Goal: Contribute content: Contribute content

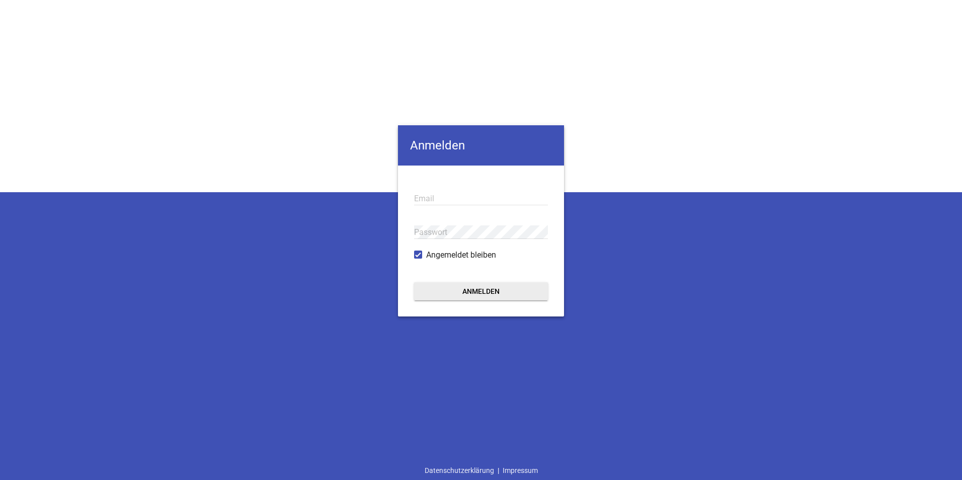
type input "[EMAIL_ADDRESS][DOMAIN_NAME]"
click at [447, 301] on form "[EMAIL_ADDRESS][DOMAIN_NAME] Email Passwort Angemeldet bleiben Anmelden" at bounding box center [481, 241] width 166 height 151
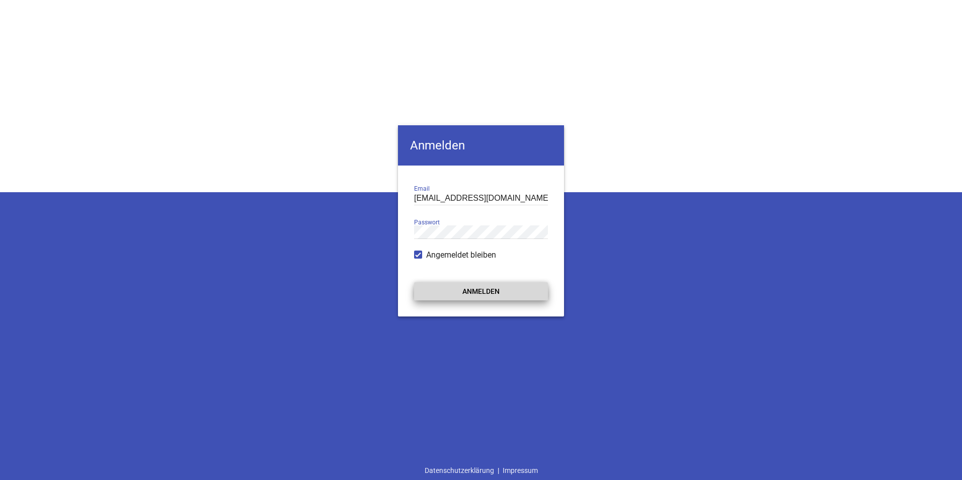
click at [447, 296] on button "Anmelden" at bounding box center [481, 291] width 134 height 18
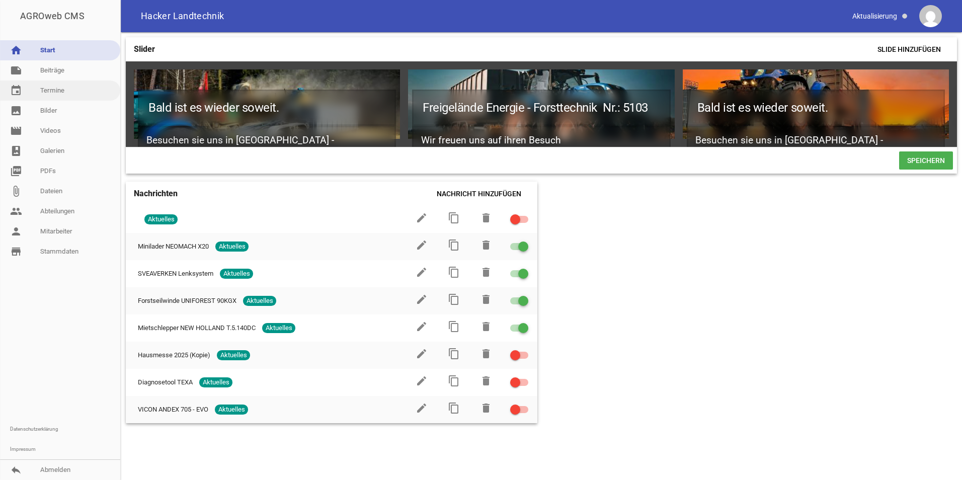
click at [55, 86] on link "event Termine" at bounding box center [60, 91] width 120 height 20
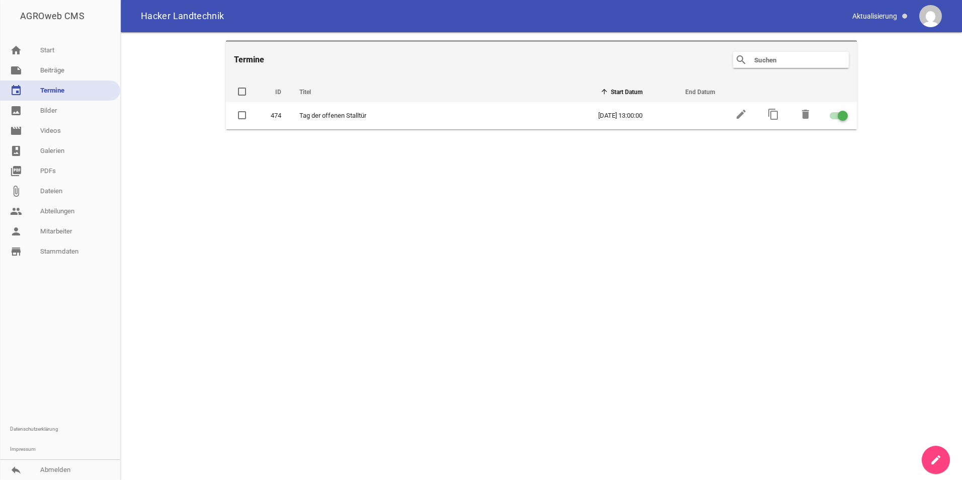
click at [931, 454] on icon "create" at bounding box center [936, 460] width 12 height 12
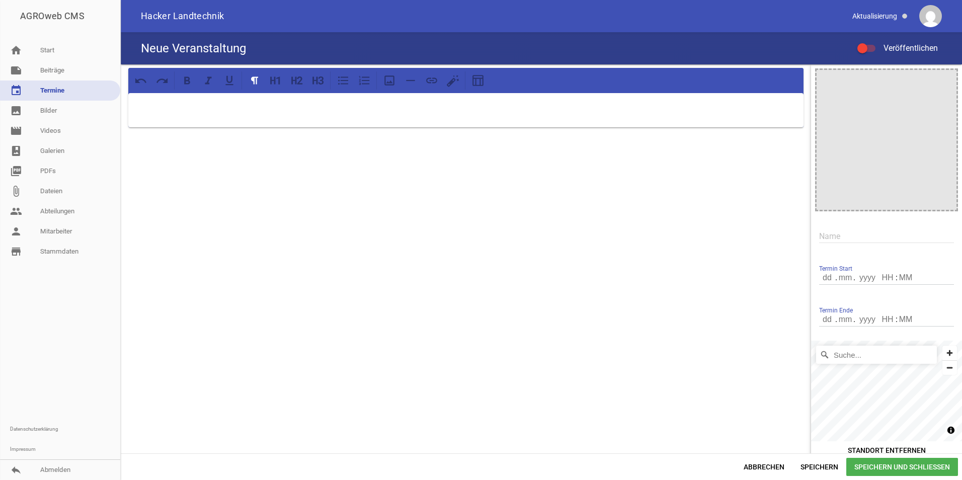
click at [840, 236] on input "text" at bounding box center [886, 236] width 135 height 14
type input "Rottalschau - Karpfham"
click at [846, 283] on input "number" at bounding box center [845, 277] width 18 height 13
click at [836, 280] on input "number" at bounding box center [845, 277] width 18 height 13
type input "02"
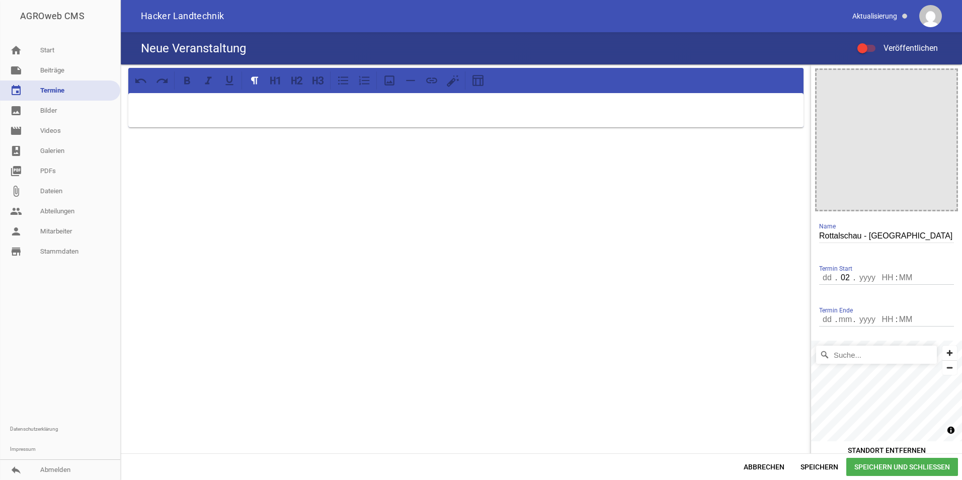
type input "9"
drag, startPoint x: 815, startPoint y: 273, endPoint x: 818, endPoint y: 279, distance: 7.0
click at [819, 278] on div "Termin Start . 02 . :" at bounding box center [886, 278] width 135 height 34
click at [819, 279] on input "number" at bounding box center [827, 277] width 17 height 13
type input "29"
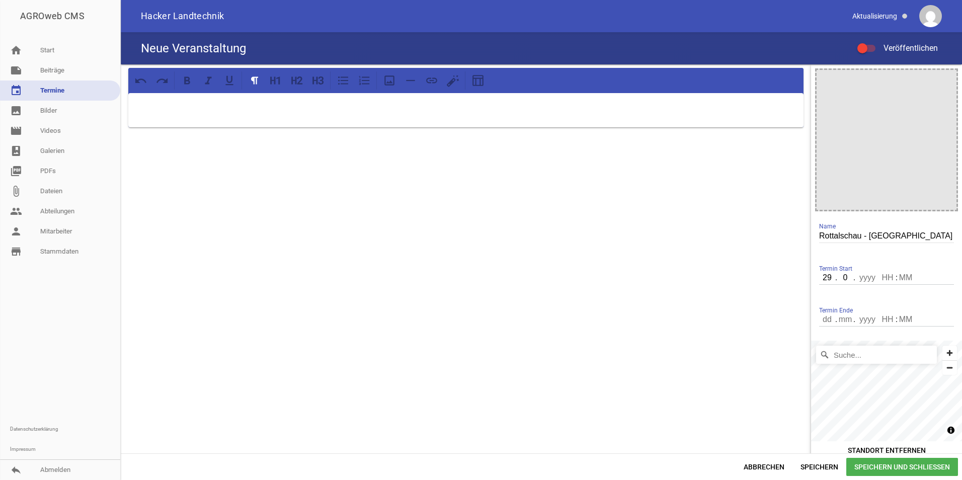
type input "08"
type input "2025"
type input "08"
type input "00"
type input "02"
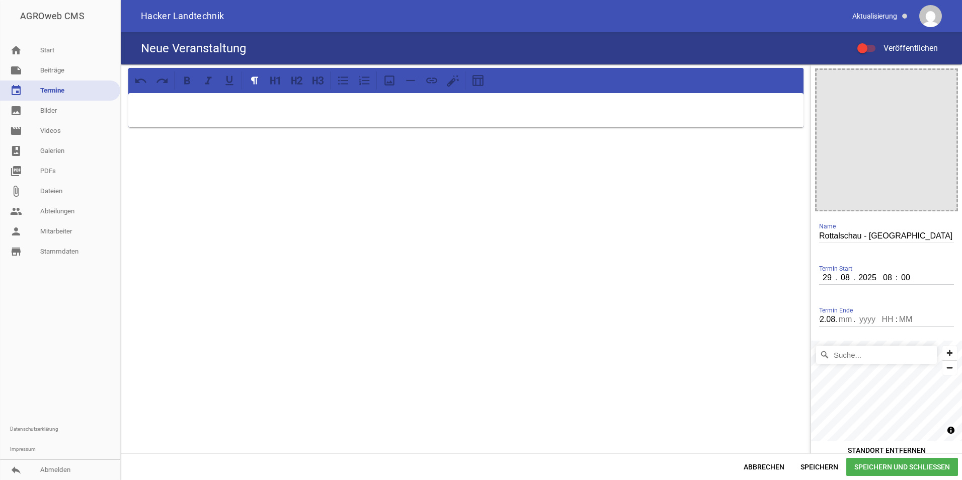
scroll to position [0, 4]
type input "02.0"
type input "0"
type input "020"
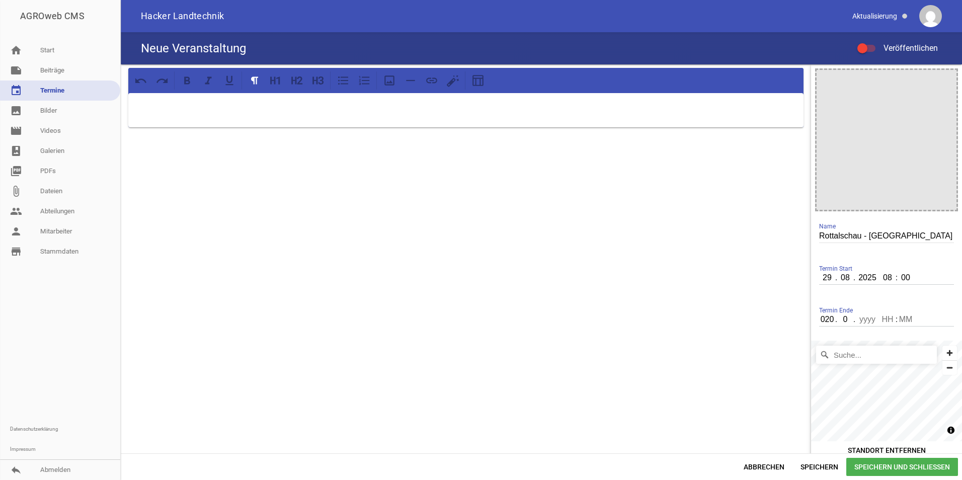
type input "08"
type input "2025"
click at [494, 303] on div at bounding box center [466, 263] width 690 height 399
click at [815, 468] on span "Speichern" at bounding box center [819, 467] width 54 height 18
click at [883, 318] on input "number" at bounding box center [887, 319] width 18 height 13
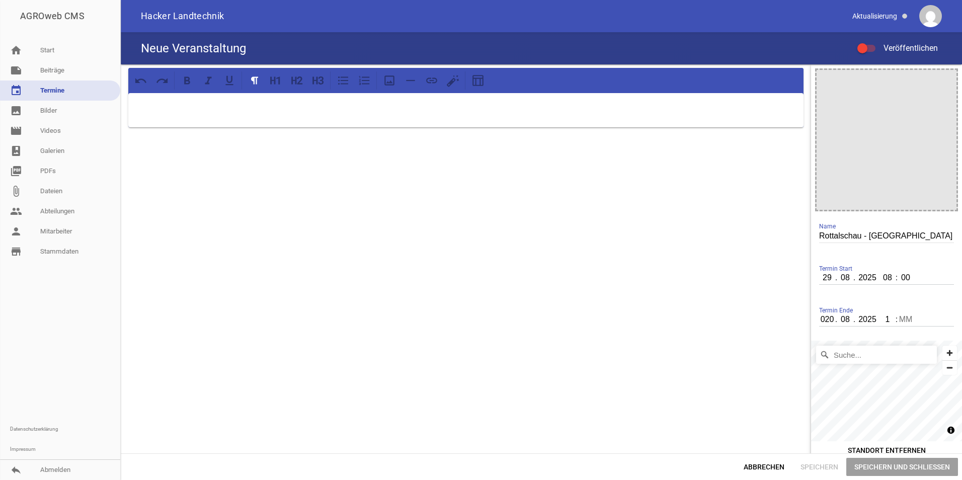
type input "18"
type input "00"
click at [691, 355] on div at bounding box center [466, 263] width 690 height 399
click at [870, 467] on span "Speichern und Schließen" at bounding box center [902, 467] width 112 height 18
click at [57, 87] on link "event Termine" at bounding box center [60, 91] width 120 height 20
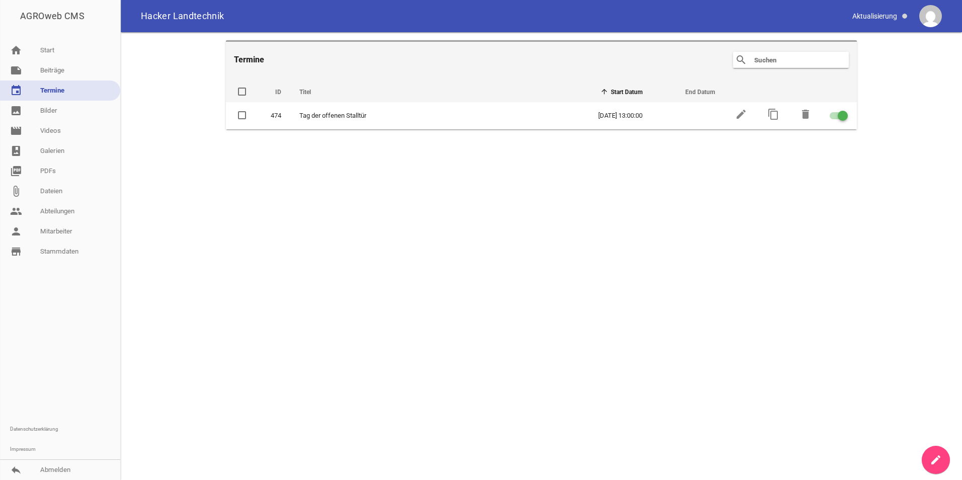
click at [937, 459] on icon "create" at bounding box center [936, 460] width 12 height 12
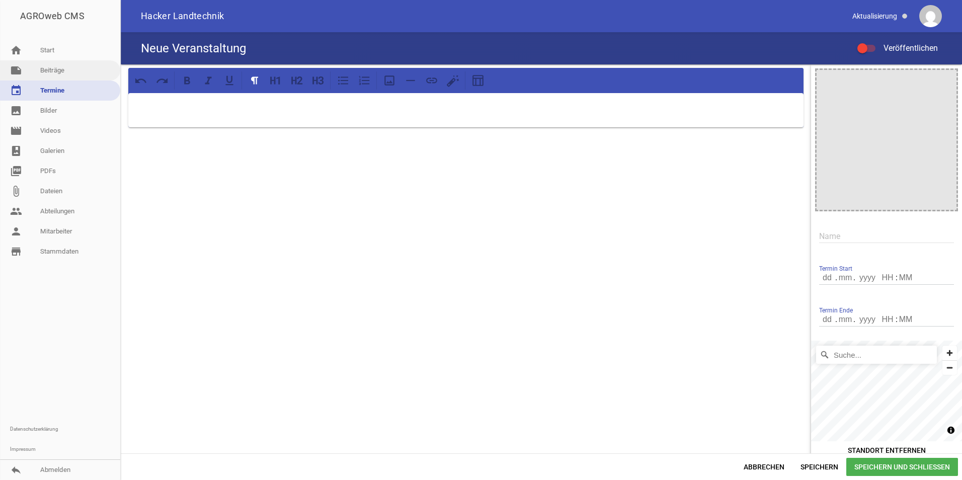
click at [42, 71] on link "note Beiträge" at bounding box center [60, 70] width 120 height 20
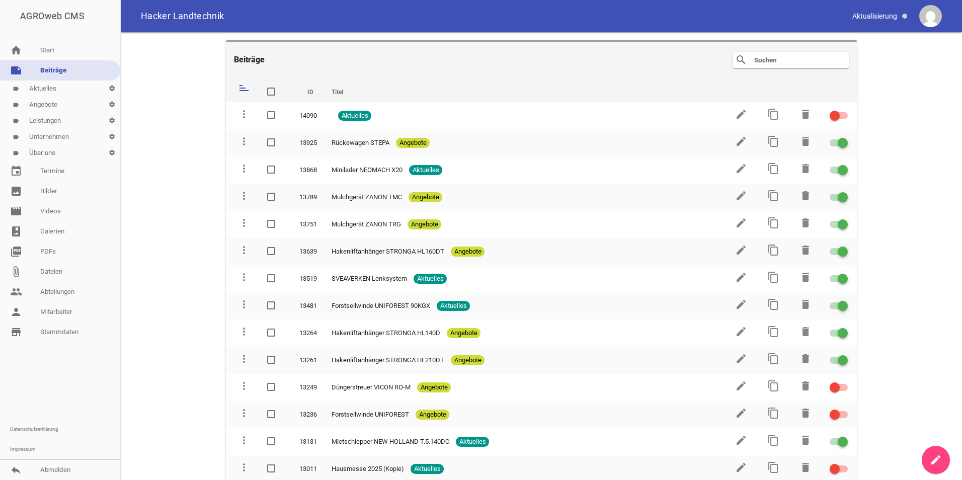
click at [49, 16] on div "AGROweb CMS" at bounding box center [60, 16] width 120 height 32
click at [63, 14] on div "AGROweb CMS" at bounding box center [60, 16] width 120 height 32
click at [49, 179] on link "event Termine" at bounding box center [60, 171] width 120 height 20
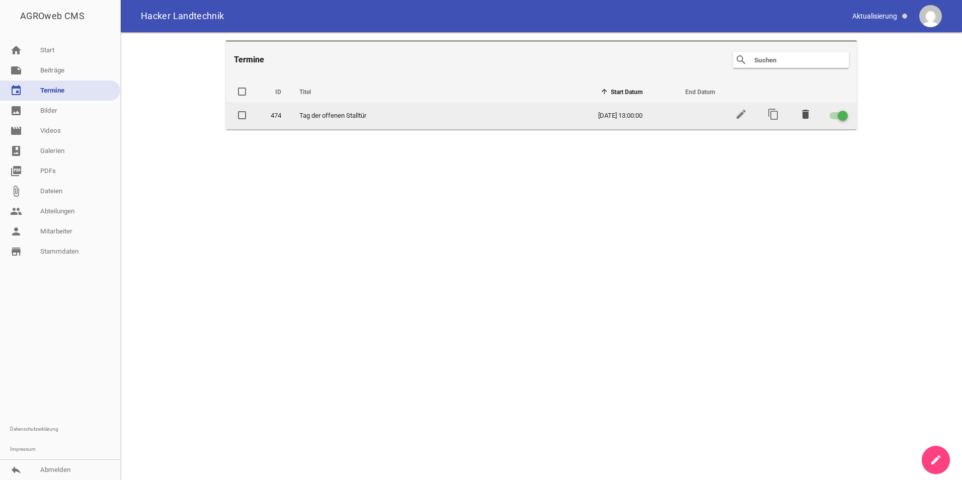
click at [806, 113] on icon "delete" at bounding box center [806, 114] width 12 height 12
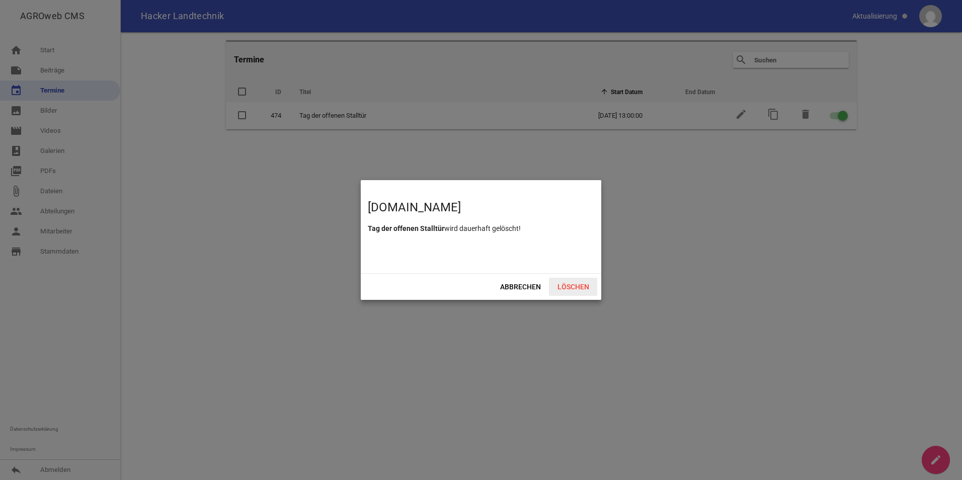
click at [570, 290] on span "Löschen" at bounding box center [573, 287] width 48 height 18
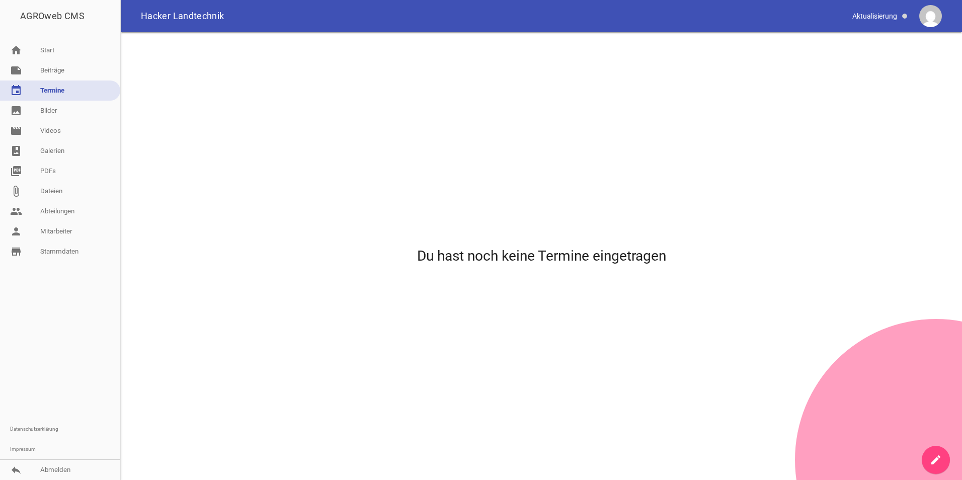
click at [935, 453] on link "create" at bounding box center [936, 460] width 28 height 28
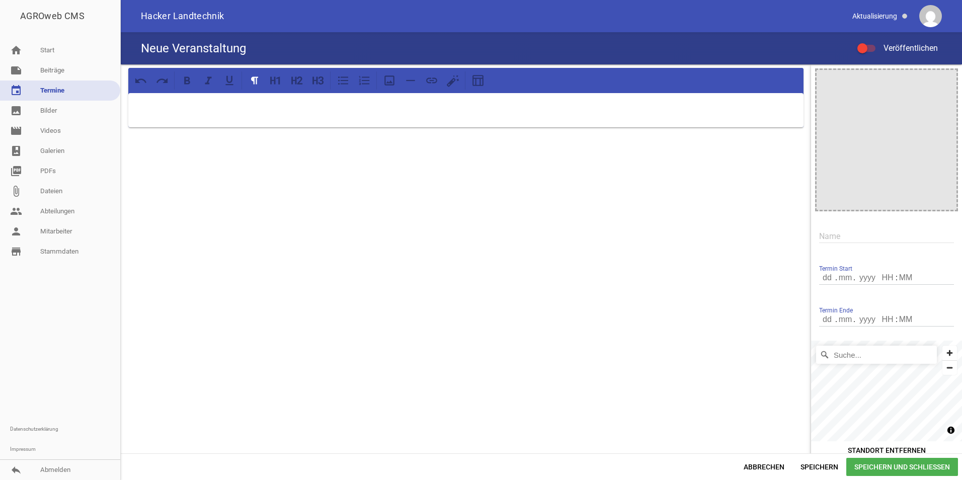
click at [819, 278] on input "number" at bounding box center [827, 277] width 17 height 13
type input "29"
type input "08"
type input "2025"
type input "08"
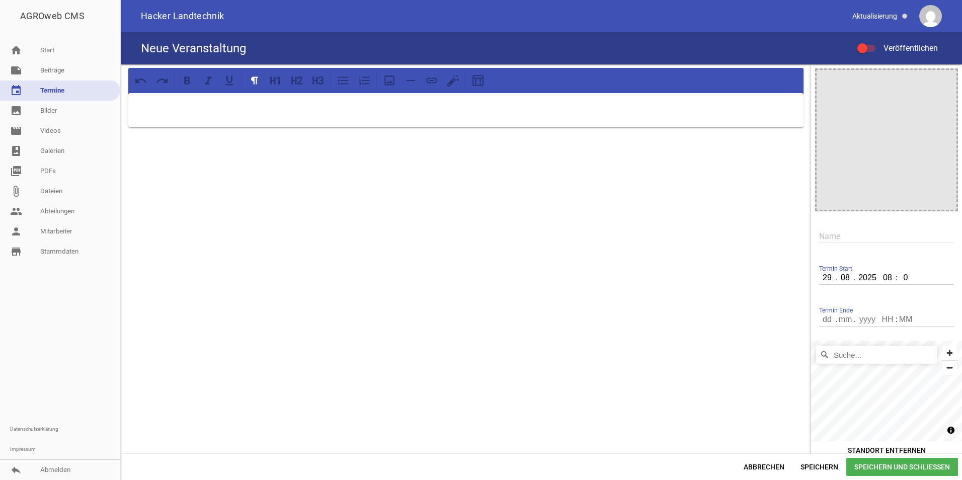
type input "00"
type input "020"
type input "09"
click at [862, 323] on input "2029" at bounding box center [867, 319] width 26 height 13
type input "2025"
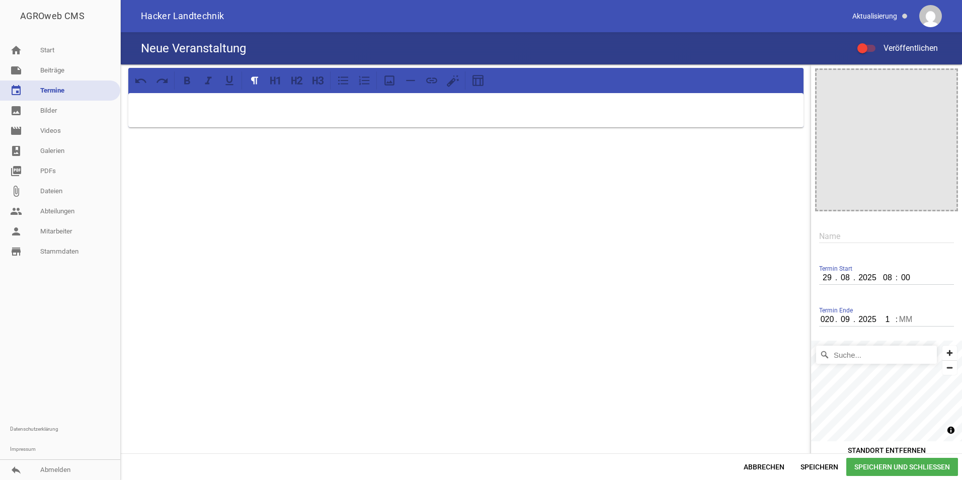
type input "18"
type input "00"
click at [854, 354] on input "Suche..." at bounding box center [876, 355] width 121 height 18
click at [858, 355] on input "Suche..." at bounding box center [876, 355] width 121 height 18
type input "Karpfham, [GEOGRAPHIC_DATA] im [GEOGRAPHIC_DATA], [GEOGRAPHIC_DATA], [GEOGRAPHI…"
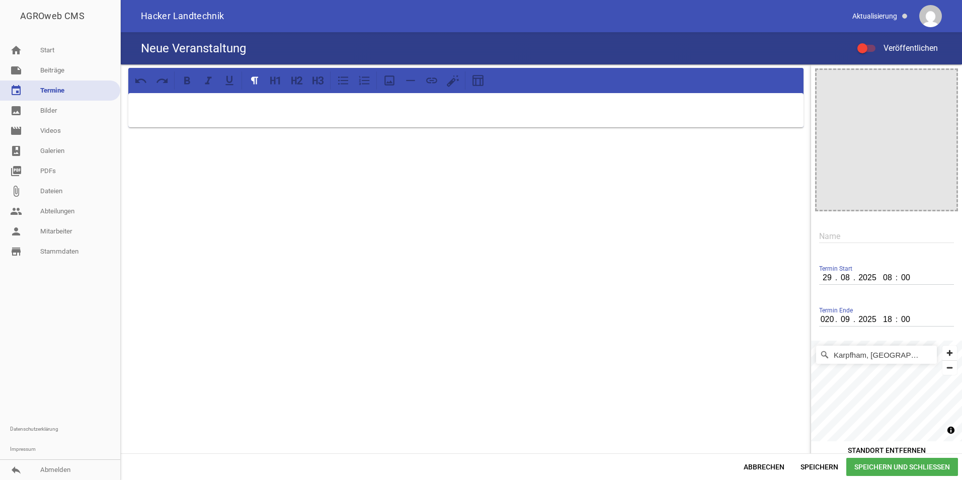
click at [566, 217] on div at bounding box center [466, 263] width 690 height 399
click at [152, 98] on div at bounding box center [465, 110] width 675 height 34
click at [231, 99] on div at bounding box center [465, 110] width 675 height 34
click at [201, 106] on strong "Karpfham" at bounding box center [196, 106] width 32 height 8
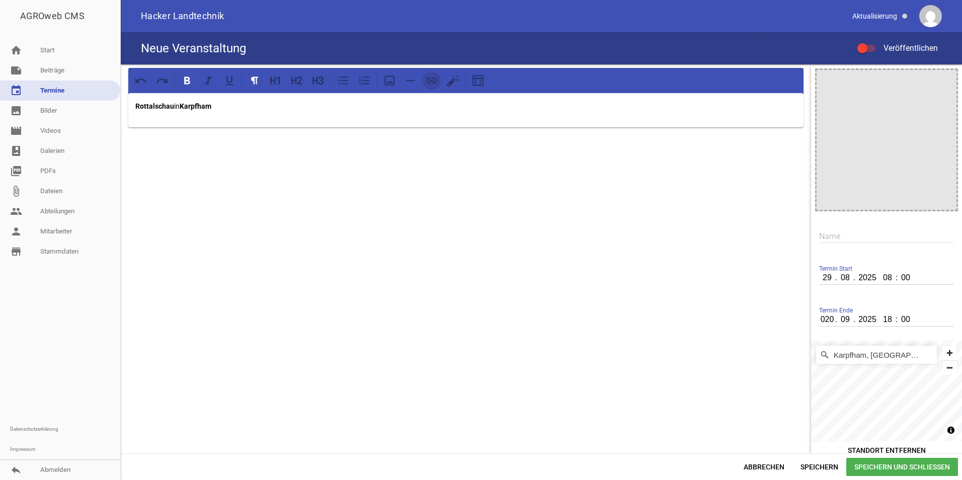
click at [431, 81] on icon at bounding box center [431, 80] width 11 height 6
click at [251, 112] on p "Rottalschau in [GEOGRAPHIC_DATA]" at bounding box center [465, 106] width 661 height 12
click at [198, 110] on link "Karpfham" at bounding box center [196, 106] width 32 height 8
click at [434, 81] on icon at bounding box center [431, 80] width 13 height 13
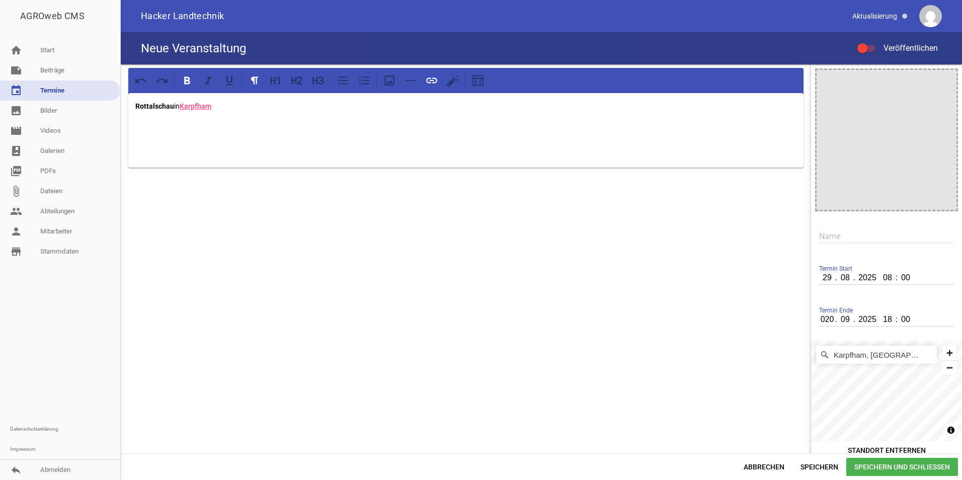
click at [234, 109] on p "Rottalschau in [GEOGRAPHIC_DATA]" at bounding box center [465, 106] width 661 height 12
click at [456, 79] on icon at bounding box center [452, 80] width 13 height 13
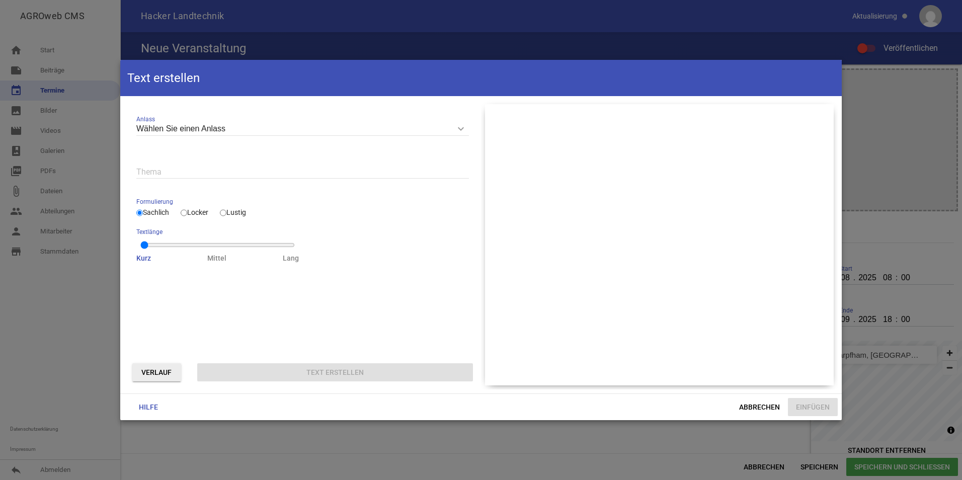
click at [251, 169] on input "text" at bounding box center [302, 172] width 333 height 14
type input "rottalschau"
click at [292, 130] on input "Wählen Sie einen Anlass" at bounding box center [302, 129] width 333 height 14
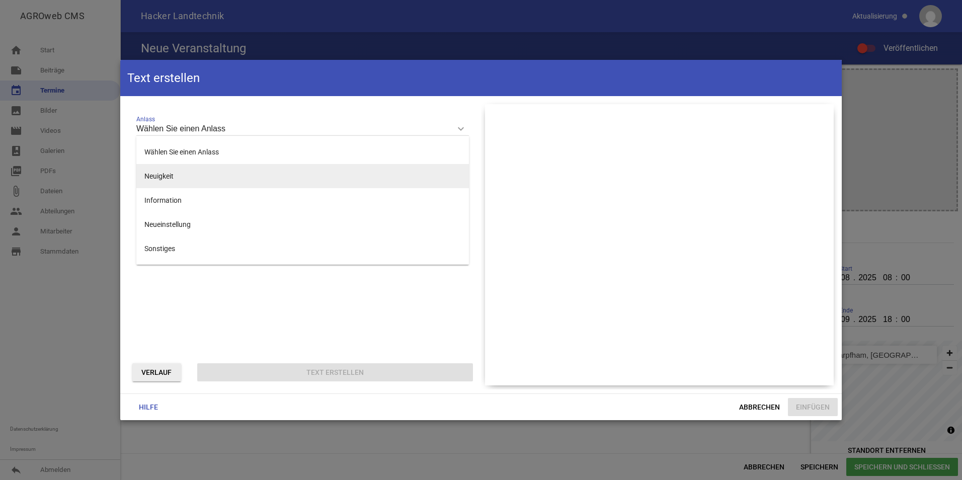
click at [204, 174] on li "Neuigkeit" at bounding box center [302, 176] width 333 height 24
type input "Neuigkeit"
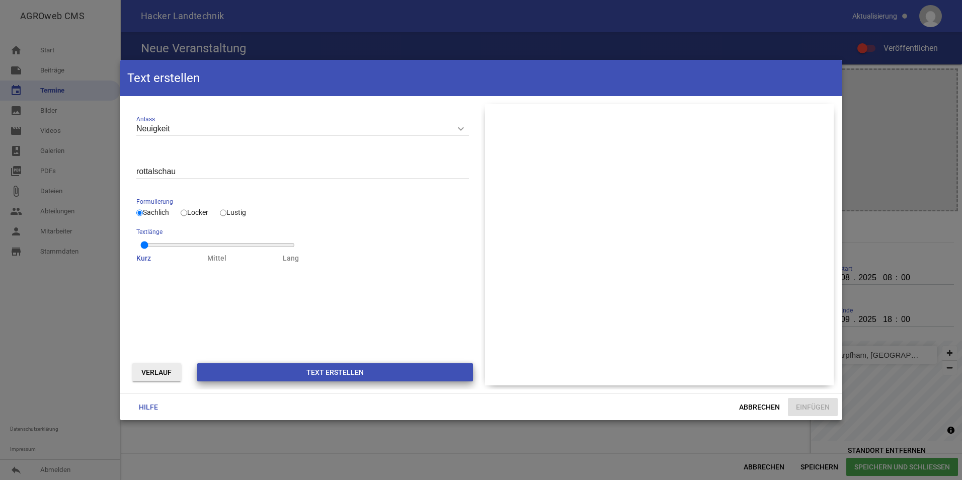
click at [296, 376] on button "Text erstellen" at bounding box center [335, 372] width 276 height 18
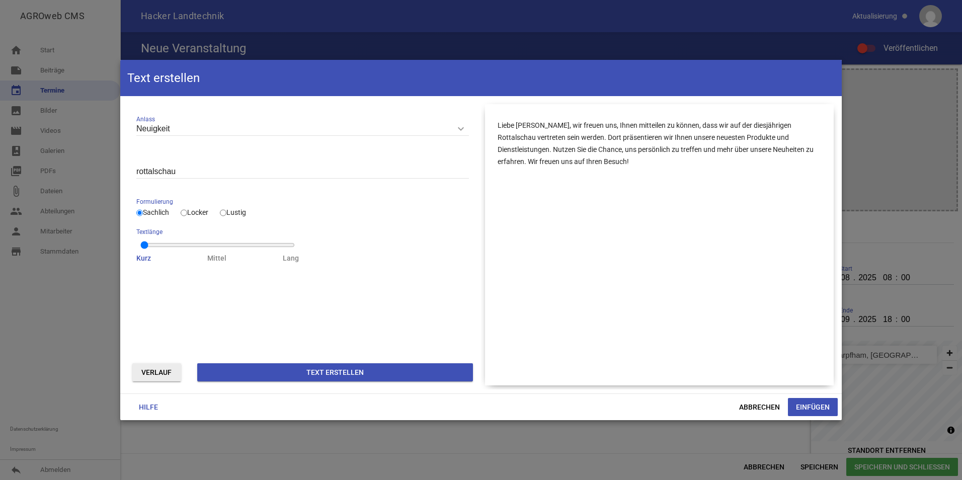
drag, startPoint x: 598, startPoint y: 163, endPoint x: 574, endPoint y: 145, distance: 29.9
click at [574, 145] on p "Liebe [PERSON_NAME], wir freuen uns, Ihnen mitteilen zu können, dass wir auf de…" at bounding box center [660, 143] width 324 height 48
type input "1"
click at [223, 244] on input "range" at bounding box center [217, 245] width 154 height 8
click at [225, 215] on input "Lustig" at bounding box center [223, 213] width 7 height 12
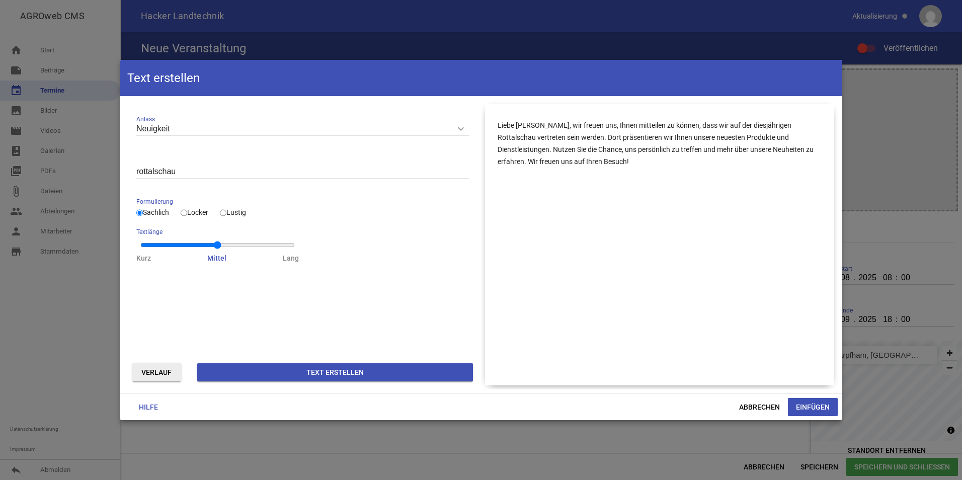
radio input "true"
click at [277, 371] on button "Text erstellen" at bounding box center [335, 372] width 276 height 18
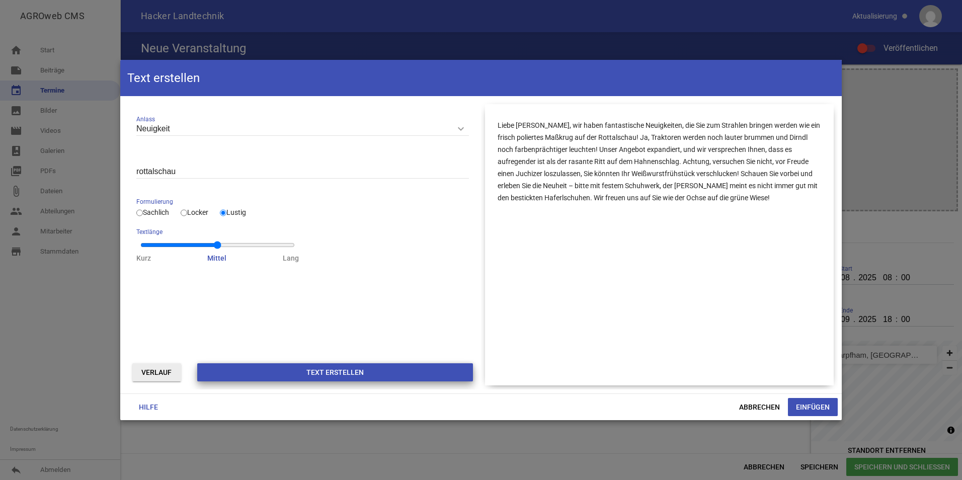
click at [259, 370] on button "Text erstellen" at bounding box center [335, 372] width 276 height 18
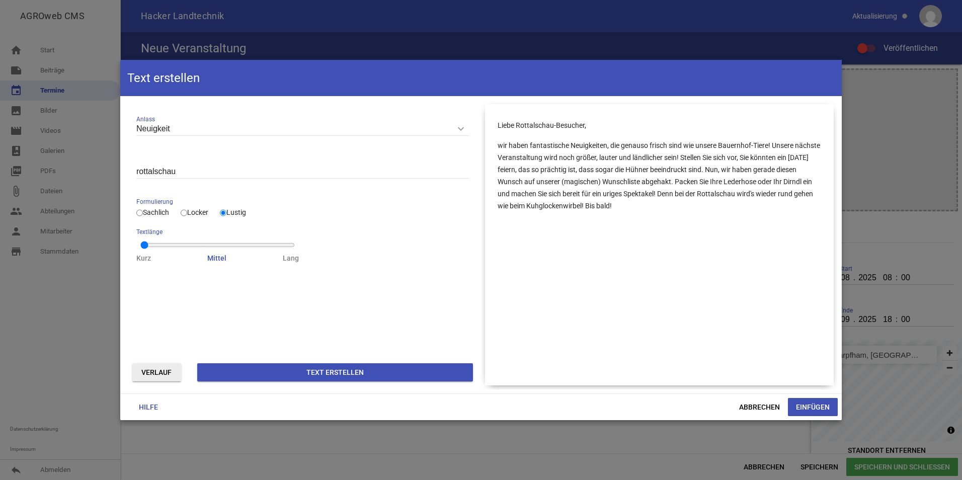
type input "0"
click at [172, 246] on input "range" at bounding box center [217, 245] width 154 height 8
click at [239, 360] on div "Verlauf Text erstellen" at bounding box center [302, 372] width 349 height 26
click at [240, 366] on button "Text erstellen" at bounding box center [335, 372] width 276 height 18
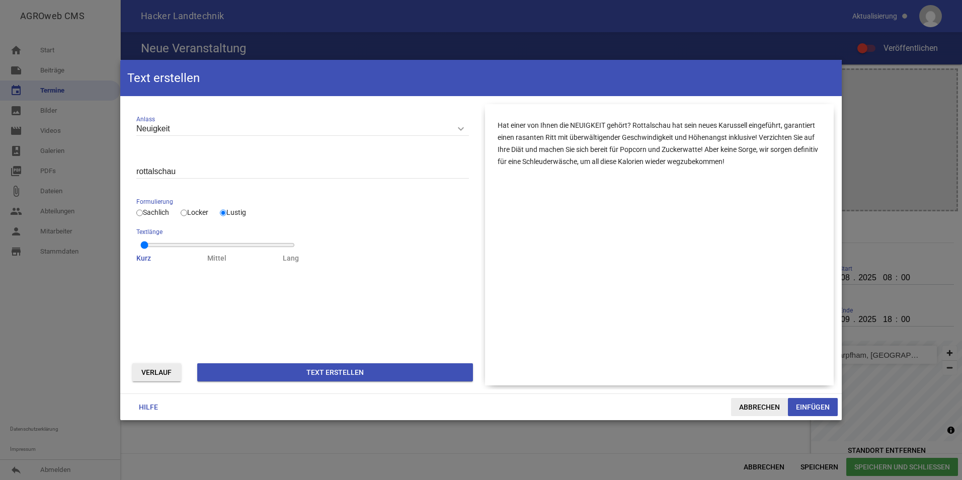
click at [766, 409] on span "Abbrechen" at bounding box center [759, 407] width 57 height 18
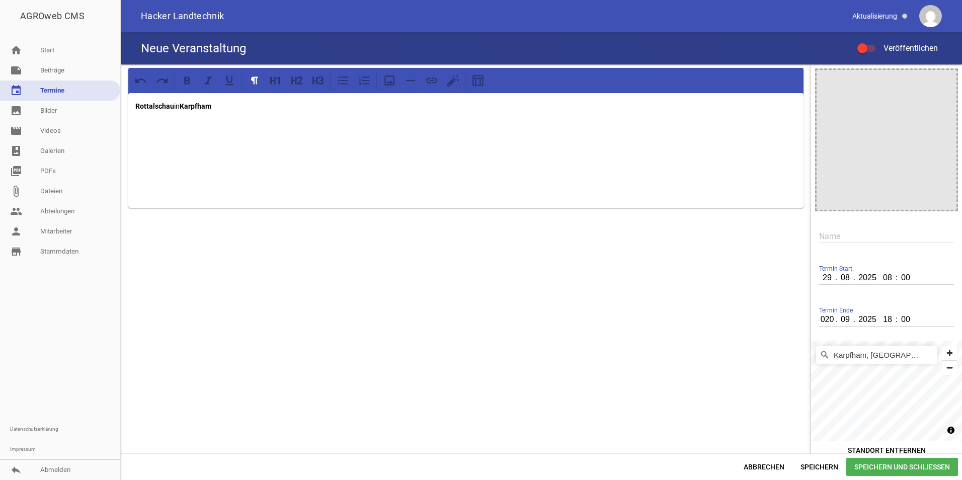
click at [295, 145] on p at bounding box center [465, 146] width 661 height 12
